Goal: Information Seeking & Learning: Find specific fact

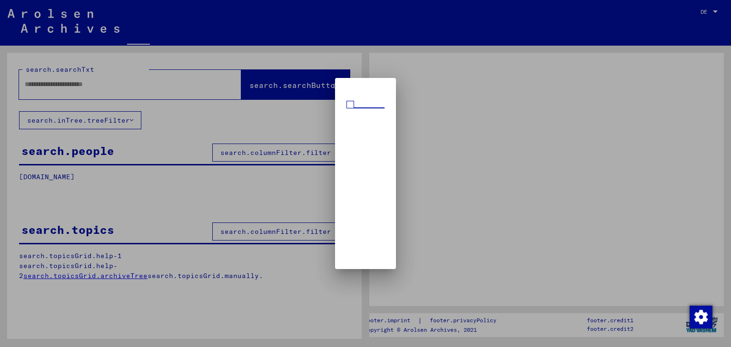
type input "**********"
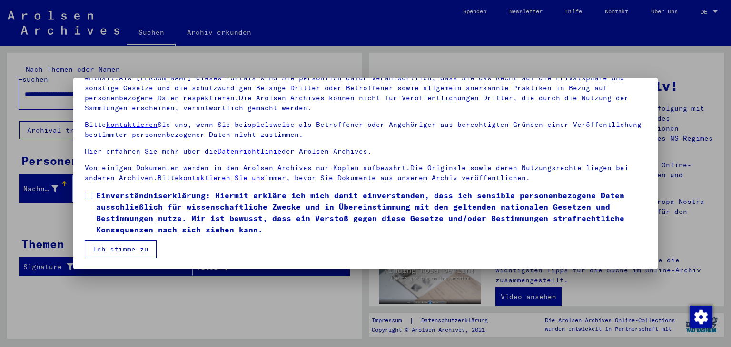
scroll to position [82, 0]
click at [88, 194] on span at bounding box center [89, 196] width 8 height 8
click at [120, 248] on button "Ich stimme zu" at bounding box center [121, 249] width 72 height 18
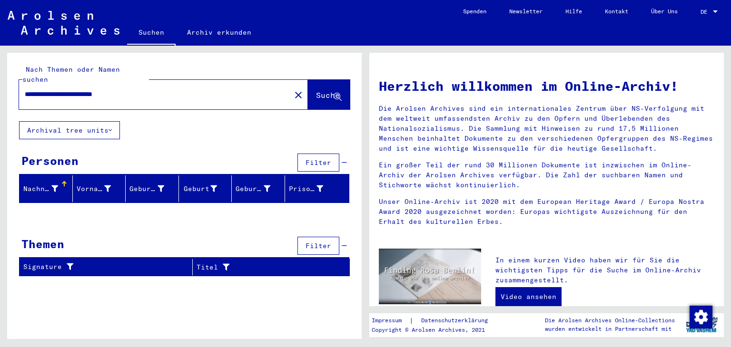
click at [53, 186] on icon at bounding box center [54, 189] width 7 height 7
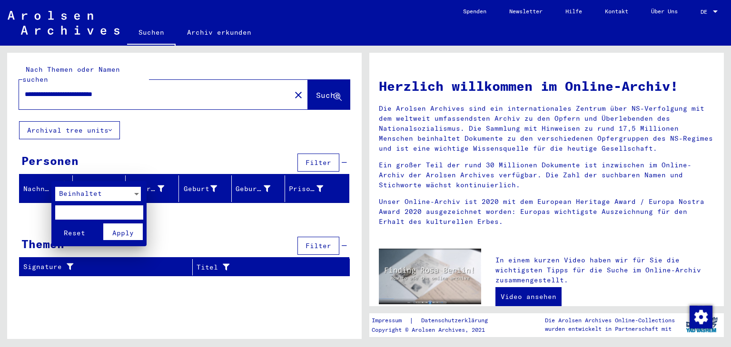
click at [65, 212] on input "text" at bounding box center [99, 213] width 88 height 14
type input "*******"
click at [119, 232] on span "Apply" at bounding box center [122, 233] width 21 height 9
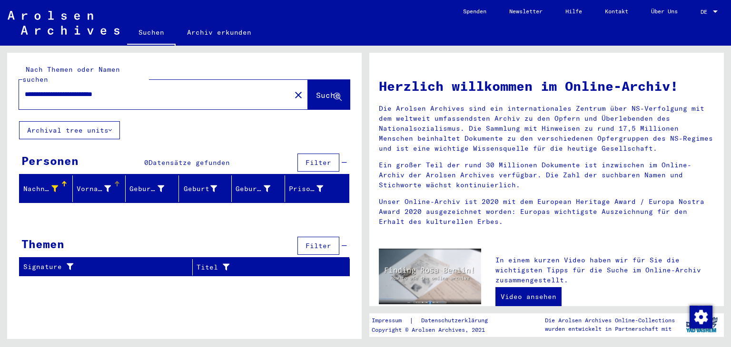
click at [108, 186] on icon at bounding box center [107, 189] width 7 height 7
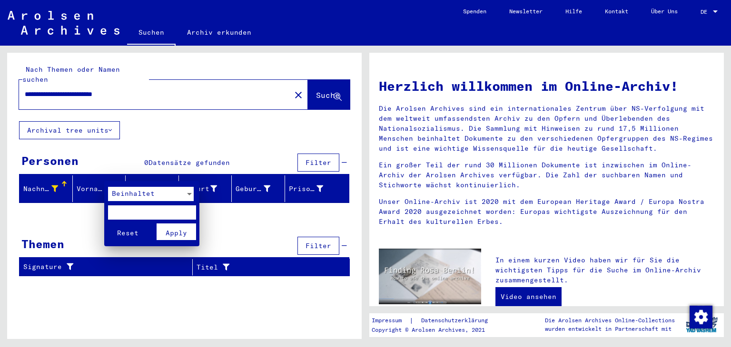
click at [116, 213] on input "text" at bounding box center [152, 213] width 88 height 14
type input "**********"
click at [175, 235] on span "Apply" at bounding box center [176, 233] width 21 height 9
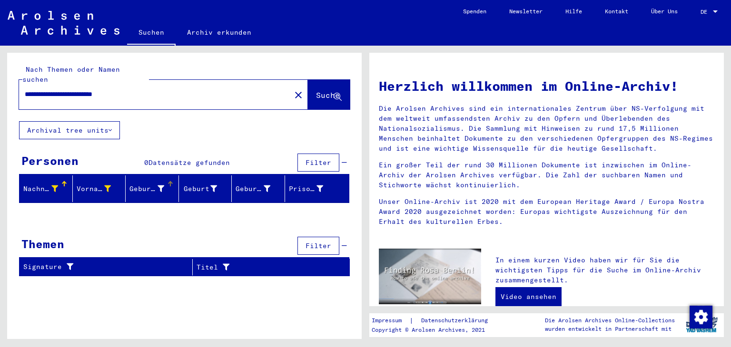
click at [161, 186] on icon at bounding box center [160, 189] width 7 height 7
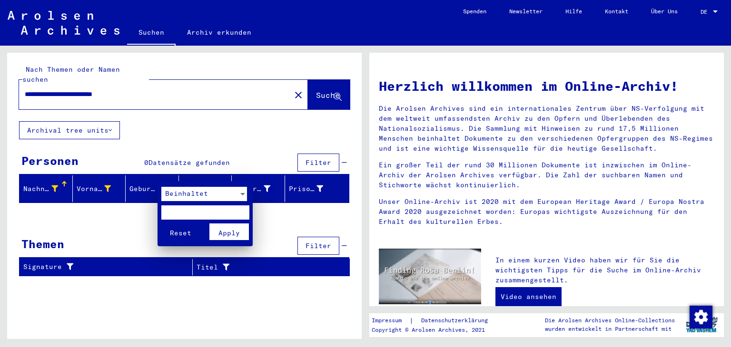
click at [173, 212] on input "text" at bounding box center [205, 213] width 88 height 14
type input "**********"
click at [224, 233] on span "Apply" at bounding box center [228, 233] width 21 height 9
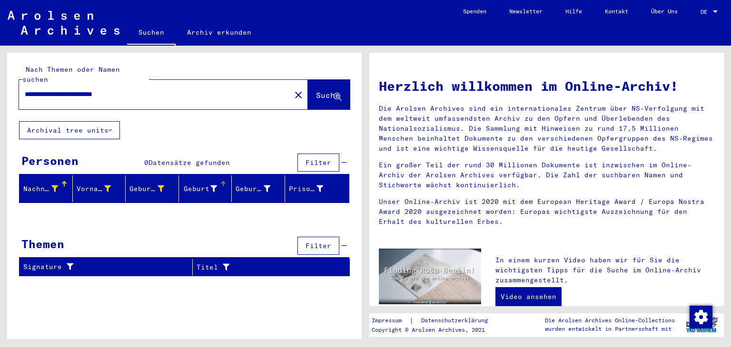
click at [213, 186] on icon at bounding box center [213, 189] width 7 height 7
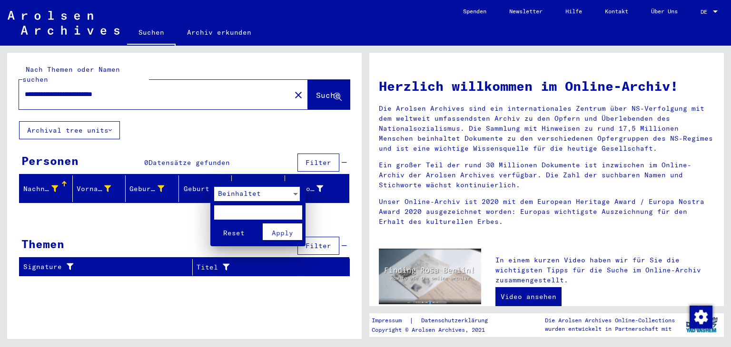
click at [294, 192] on div at bounding box center [295, 194] width 9 height 14
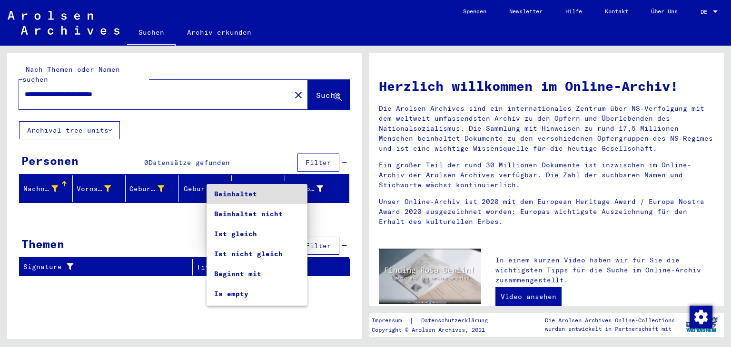
click at [320, 179] on div at bounding box center [365, 173] width 731 height 347
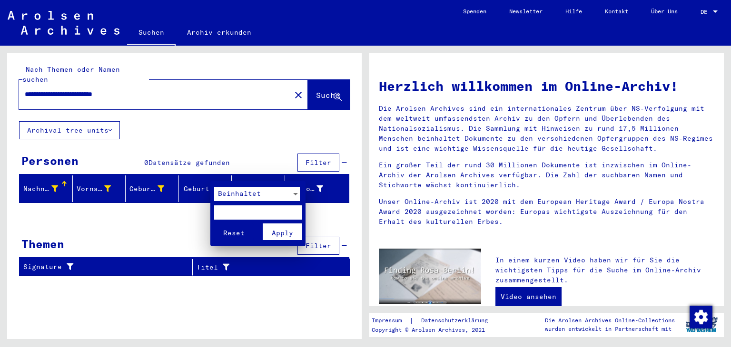
click at [111, 118] on div at bounding box center [365, 173] width 731 height 347
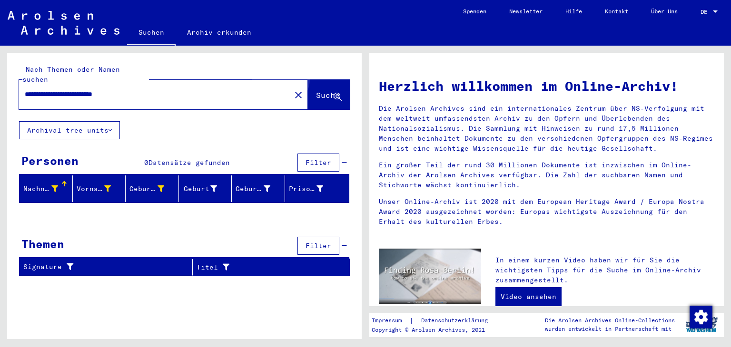
click at [316, 90] on span "Suche" at bounding box center [328, 95] width 24 height 10
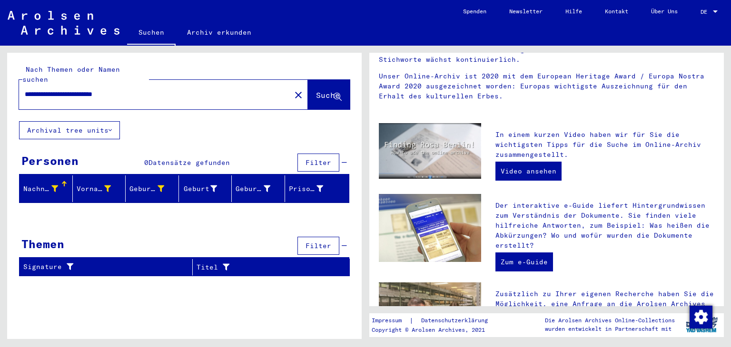
scroll to position [143, 0]
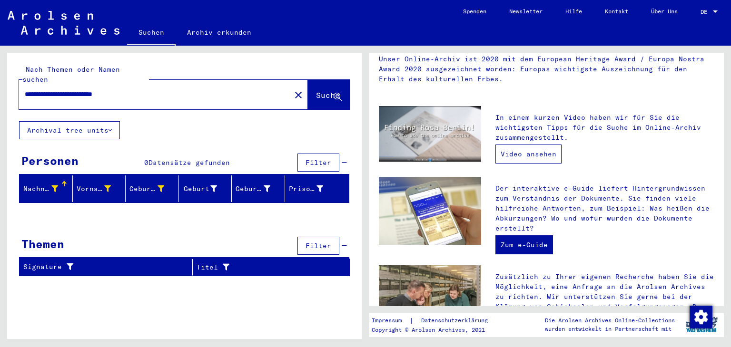
click at [534, 155] on link "Video ansehen" at bounding box center [528, 154] width 66 height 19
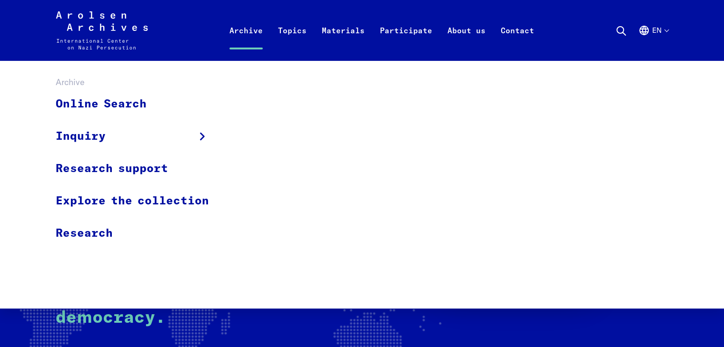
click at [244, 30] on link "Archive" at bounding box center [246, 42] width 49 height 38
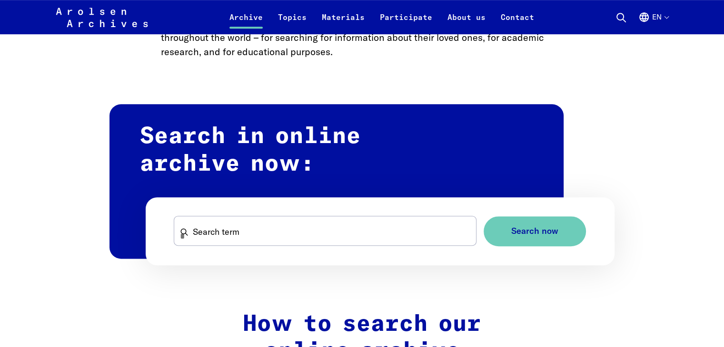
scroll to position [523, 0]
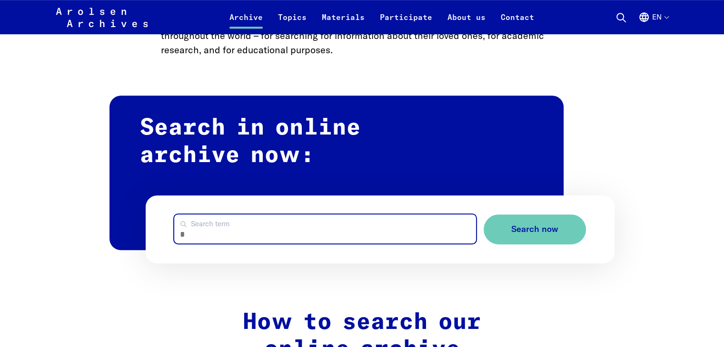
click at [191, 231] on input "Search term" at bounding box center [324, 229] width 301 height 29
type input "*******"
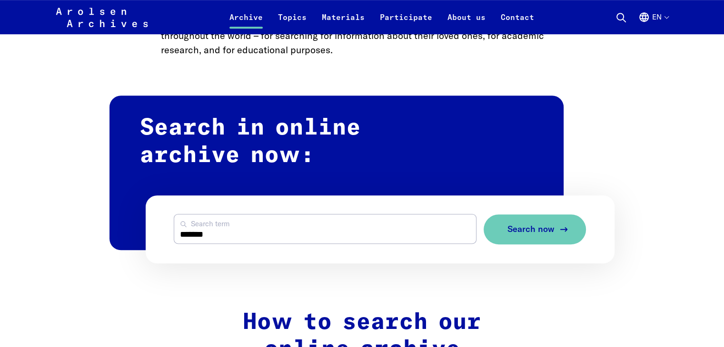
click at [524, 226] on span "Search now" at bounding box center [530, 230] width 47 height 10
